Goal: Information Seeking & Learning: Learn about a topic

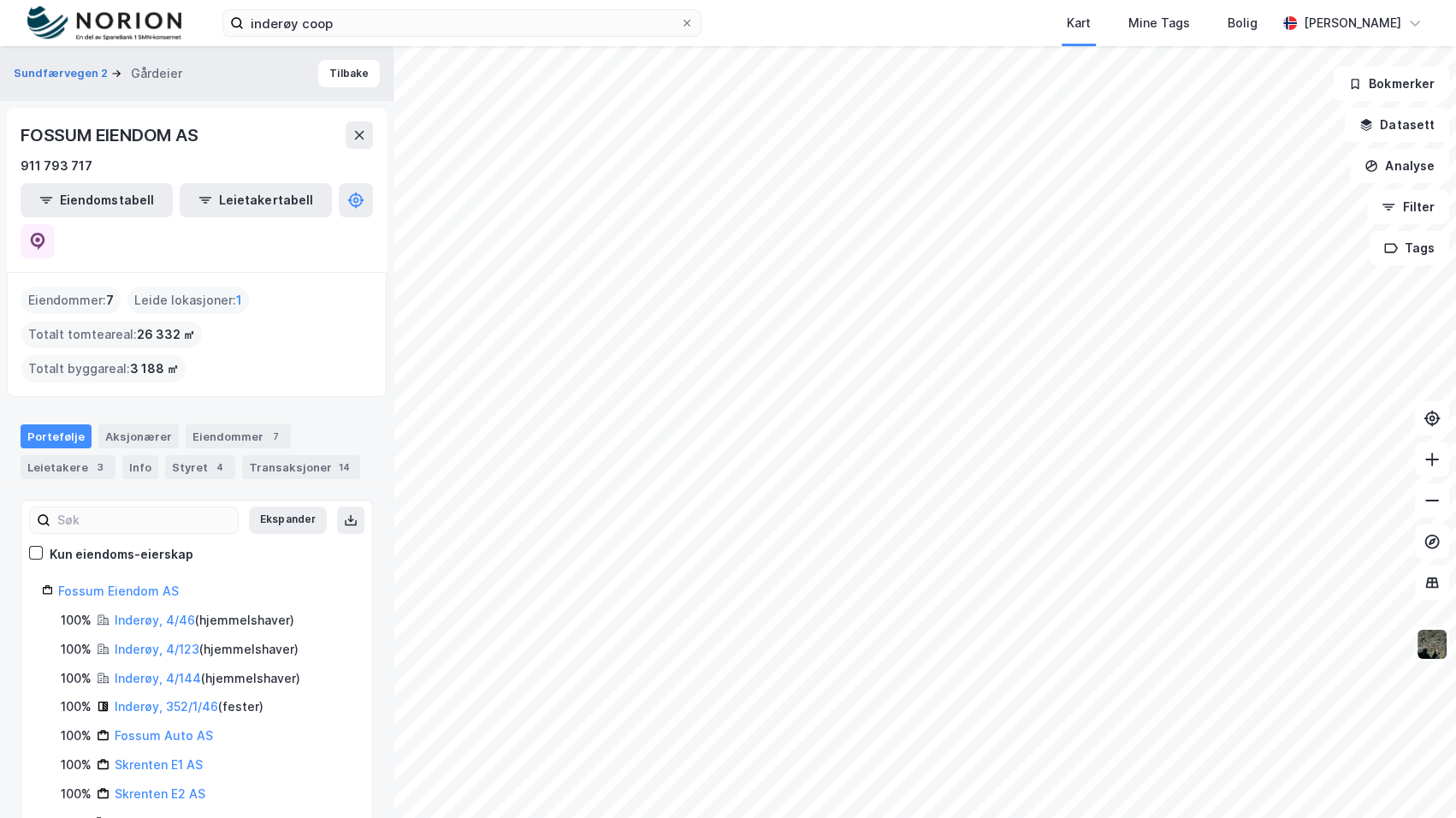
click at [384, 0] on div "inderøy coop Kart Mine Tags Bolig [PERSON_NAME]" at bounding box center [728, 23] width 1456 height 46
drag, startPoint x: 394, startPoint y: 28, endPoint x: 128, endPoint y: 25, distance: 266.0
click at [132, 23] on div "inderøy coop Kart Mine Tags Bolig [PERSON_NAME]" at bounding box center [728, 23] width 1456 height 46
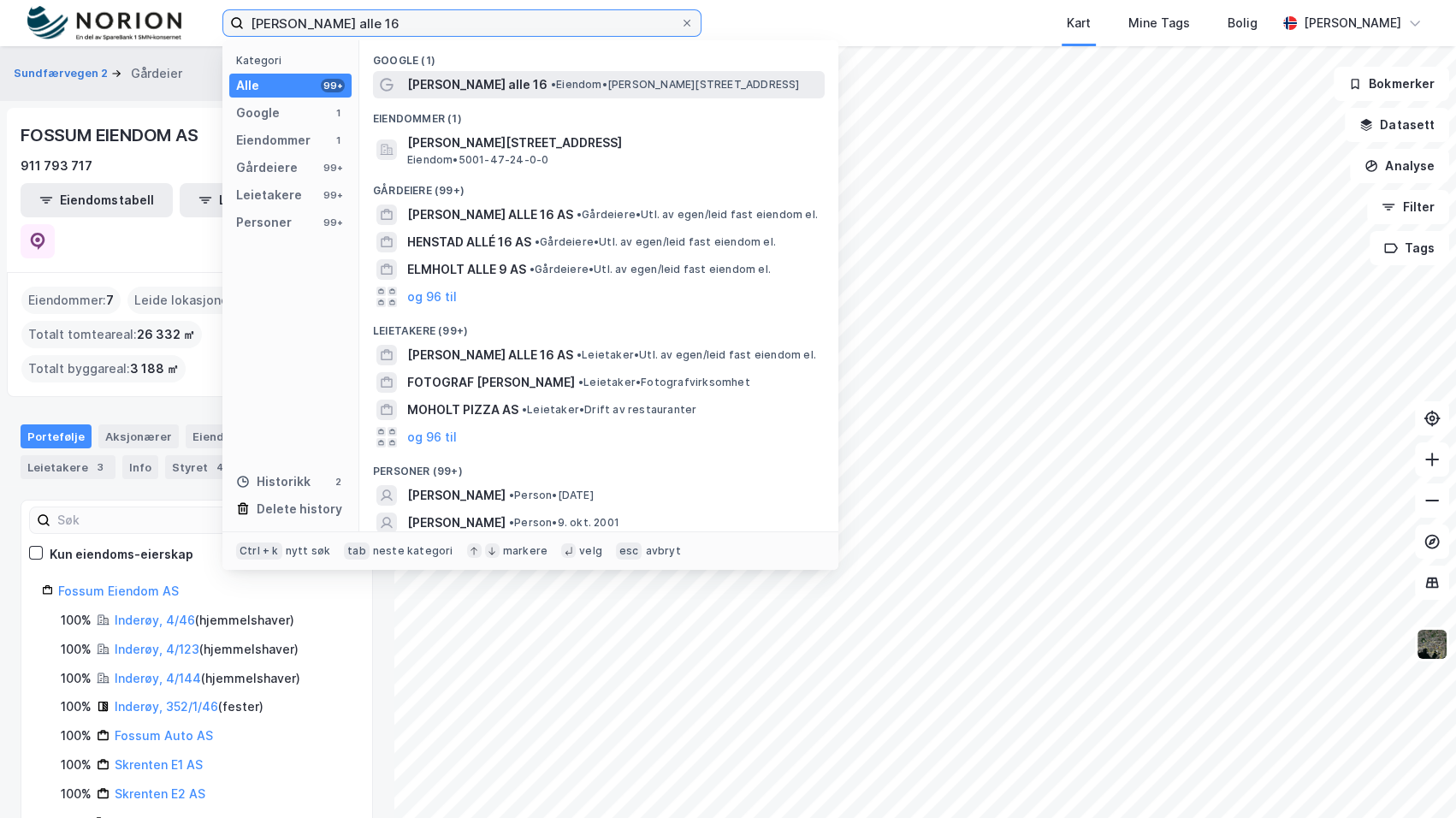
type input "[PERSON_NAME] alle 16"
click at [552, 90] on span "• Eiendom • [STREET_ADDRESS]" at bounding box center [674, 84] width 249 height 14
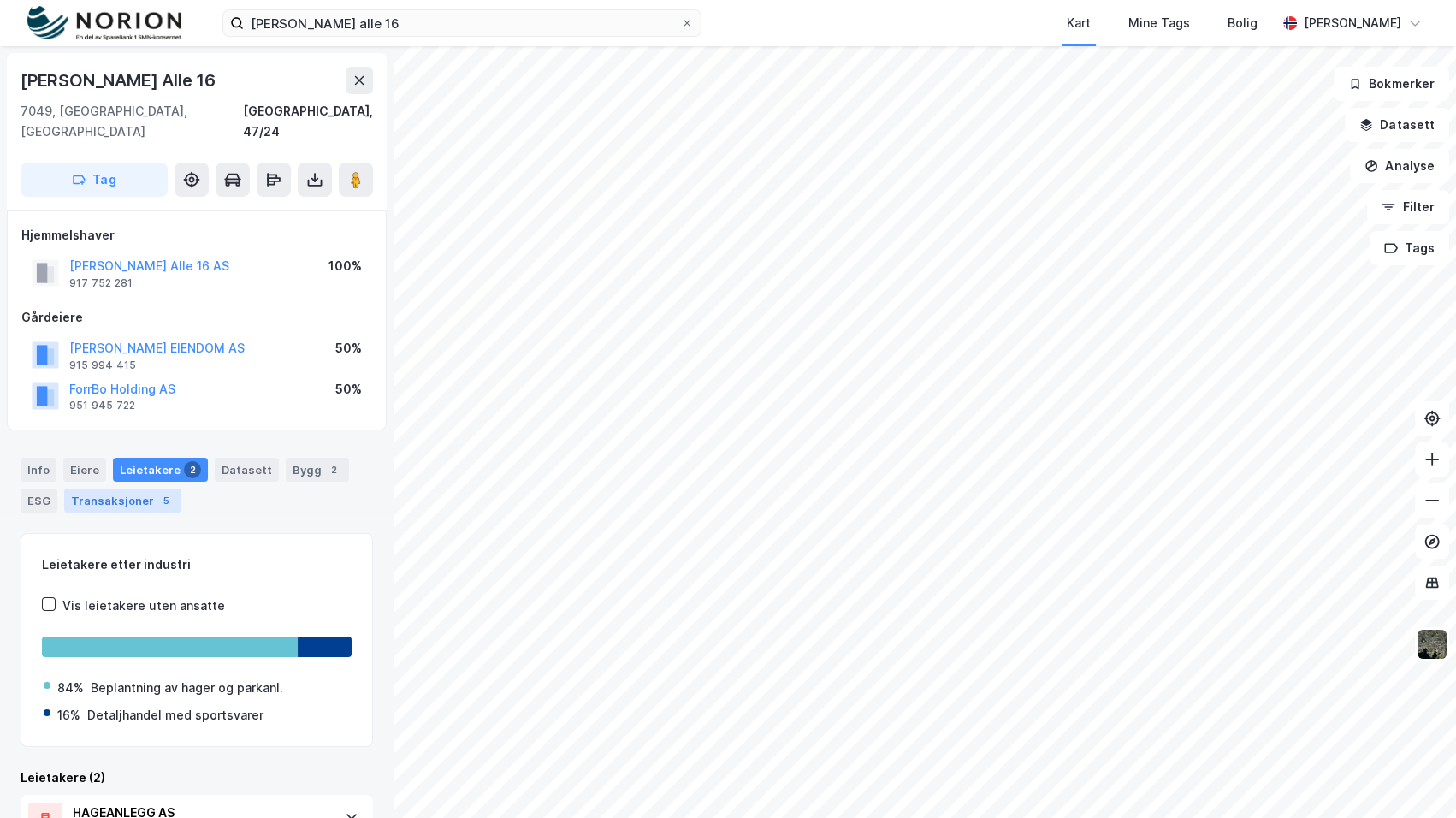
click at [163, 492] on div "5" at bounding box center [166, 501] width 17 height 17
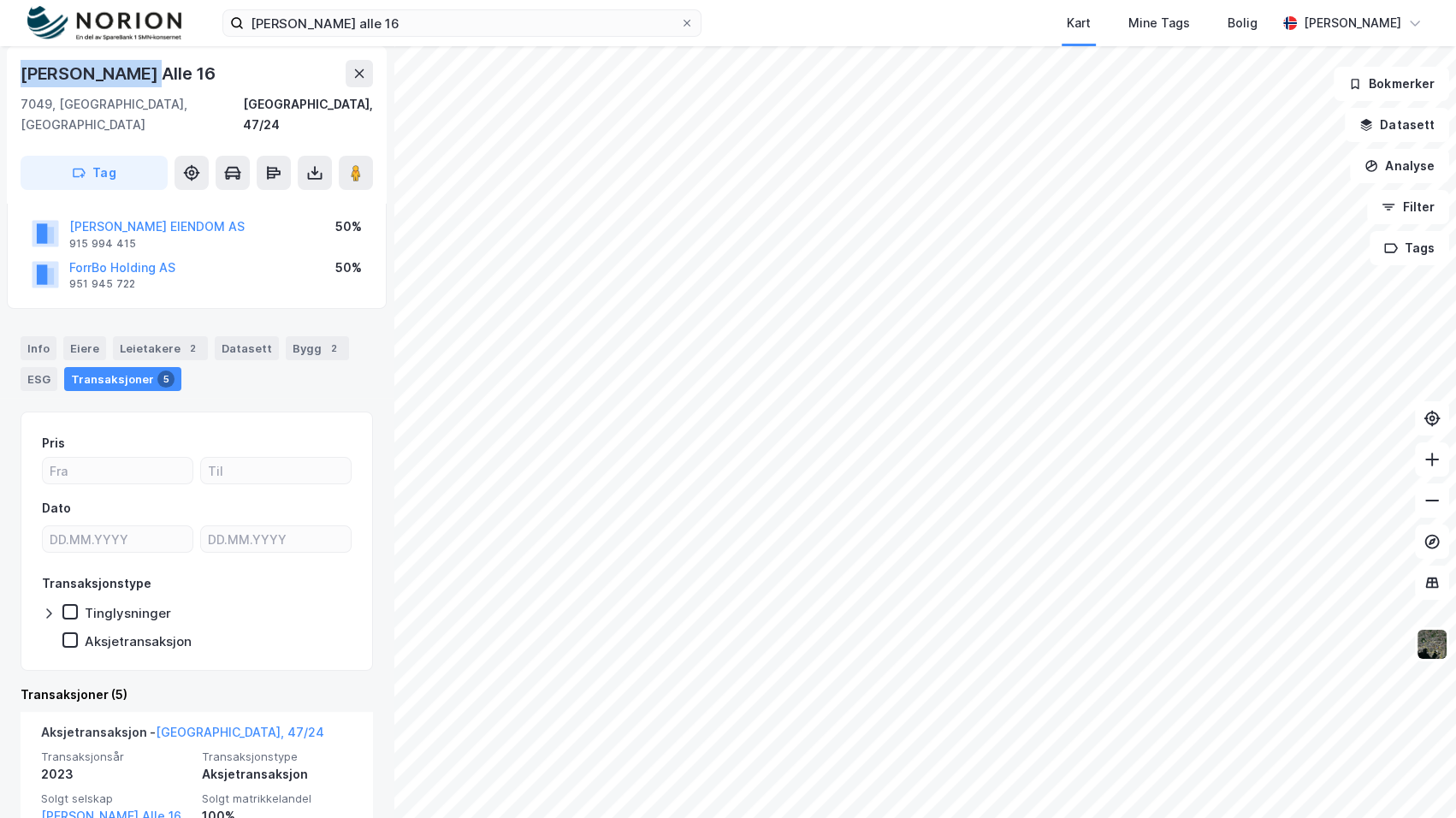
scroll to position [77, 0]
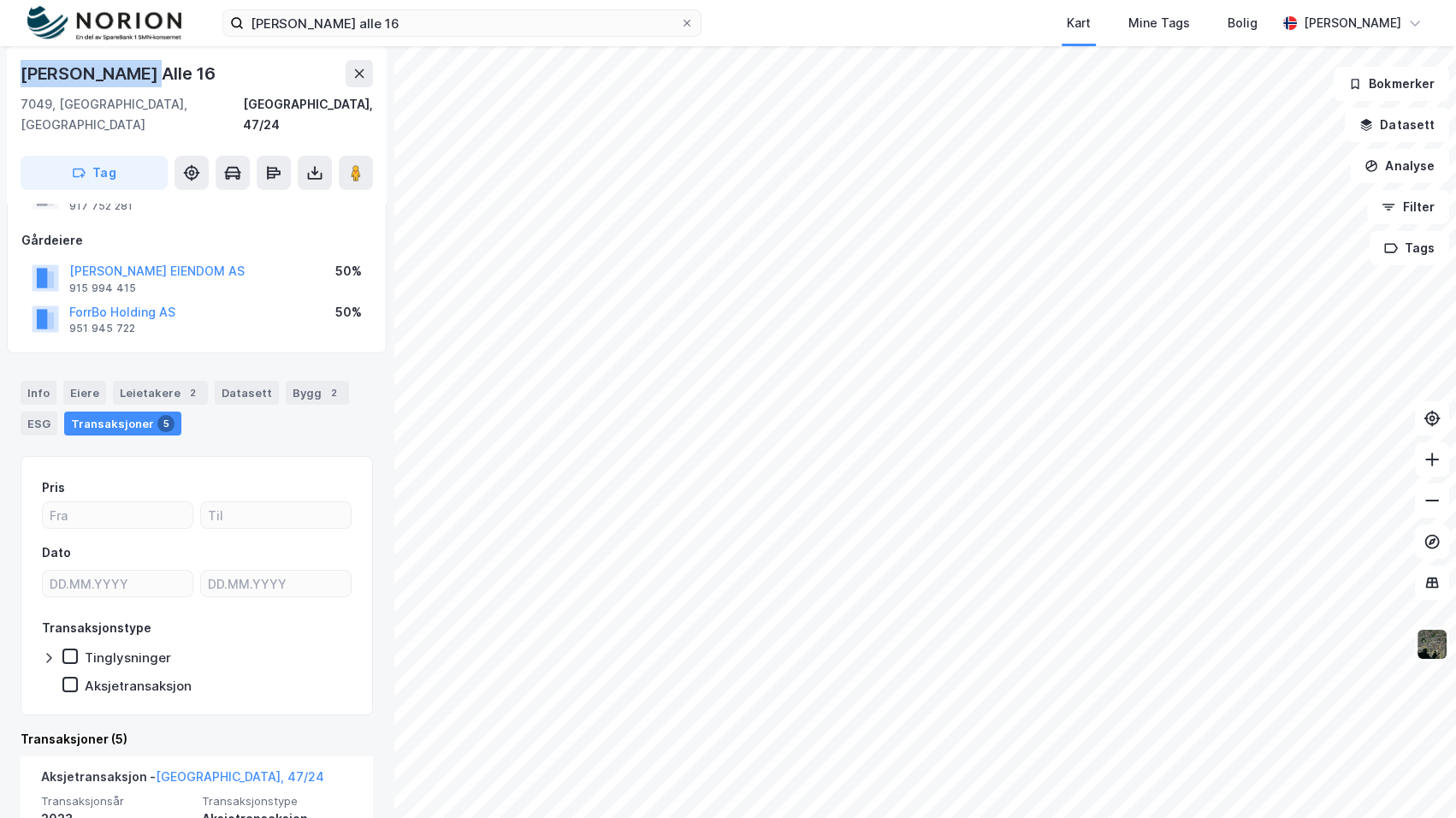
drag, startPoint x: 155, startPoint y: 73, endPoint x: 3, endPoint y: 62, distance: 152.4
click at [0, 54] on html "[PERSON_NAME] alle 16 Kart Mine Tags Bolig Mathias [STREET_ADDRESS], 47/24 Tag …" at bounding box center [728, 409] width 1456 height 818
click at [3, 62] on div "[PERSON_NAME][STREET_ADDRESS], 47/24 Tag Hjemmelshaver [PERSON_NAME] Alle 16 AS…" at bounding box center [196, 432] width 393 height 772
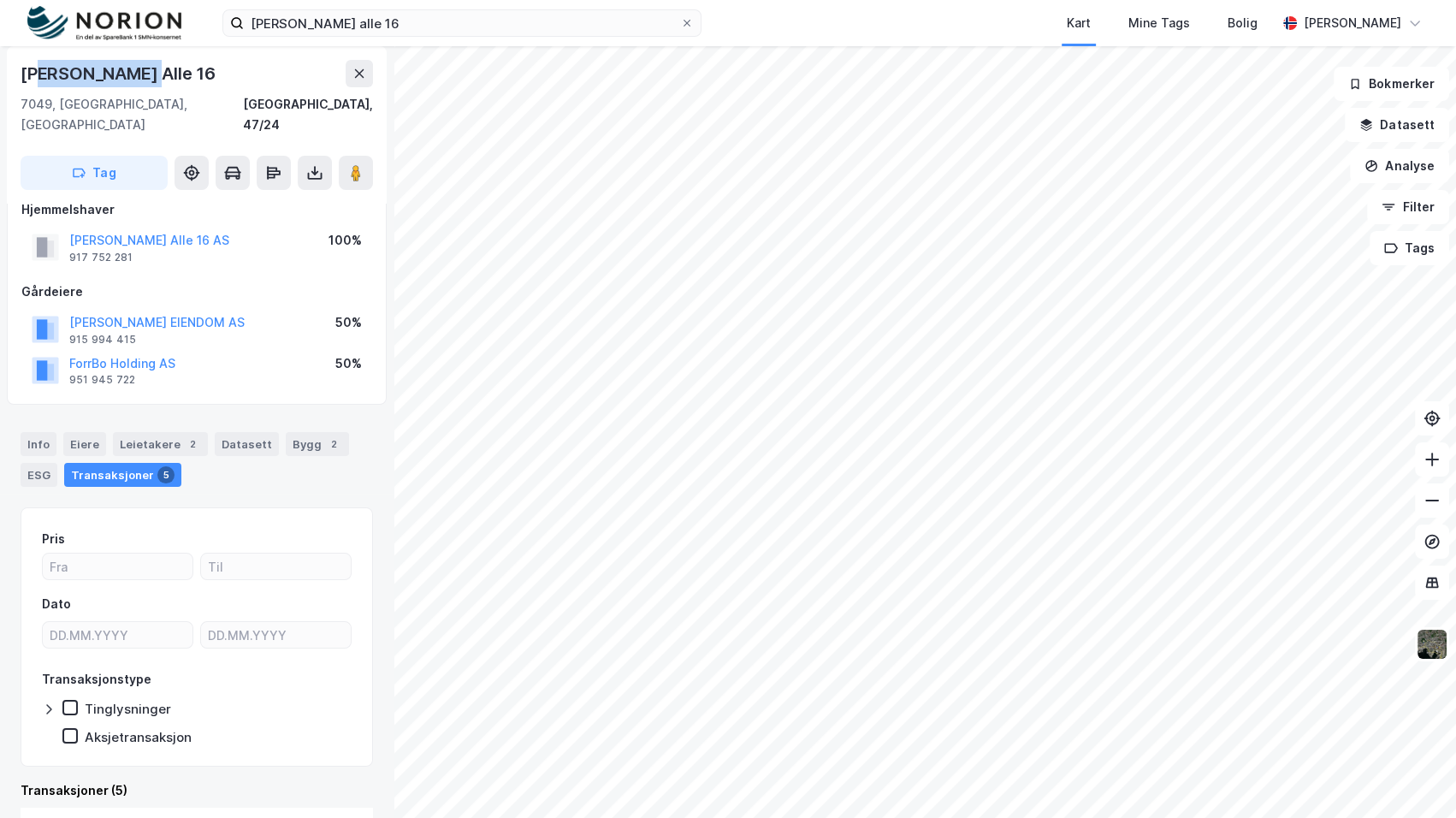
scroll to position [0, 0]
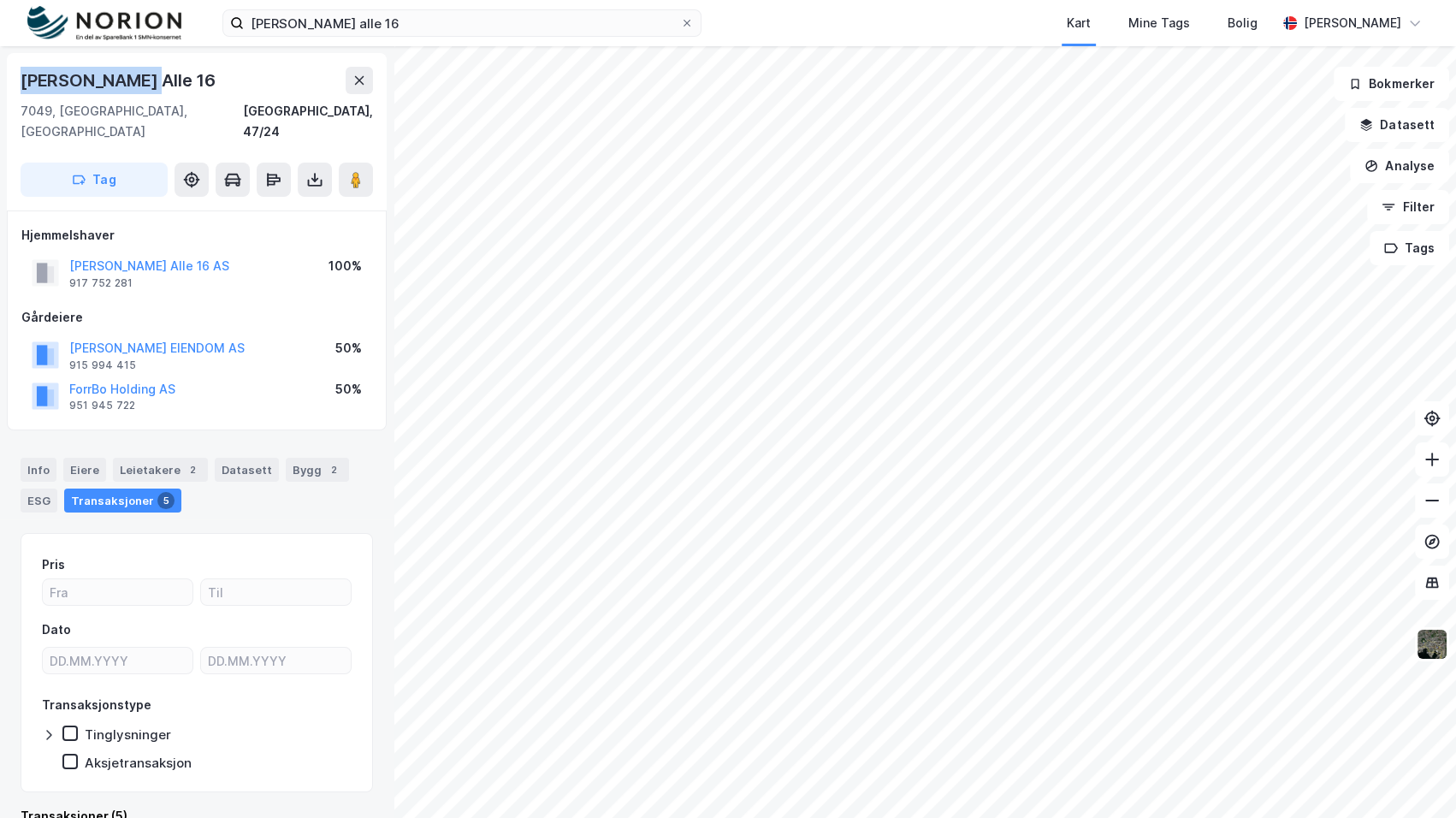
drag, startPoint x: 133, startPoint y: 75, endPoint x: 16, endPoint y: 55, distance: 118.7
click at [16, 55] on div "[PERSON_NAME][STREET_ADDRESS]" at bounding box center [197, 132] width 380 height 157
copy div "[PERSON_NAME] Alle 16"
